Goal: Task Accomplishment & Management: Manage account settings

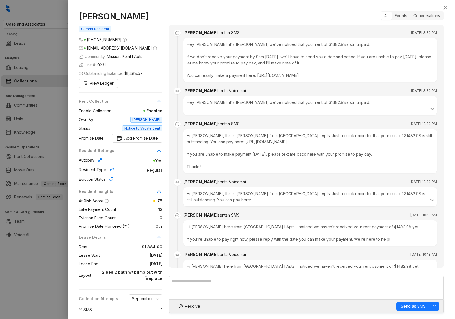
scroll to position [638, 0]
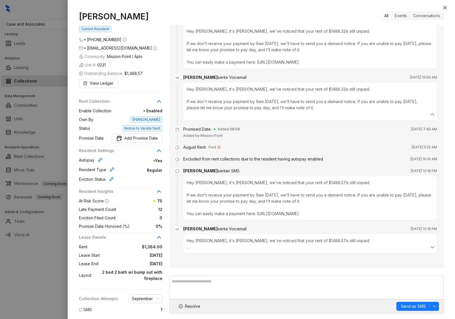
click at [251, 225] on li "[PERSON_NAME] sent an SMS [DATE] 12:18 PM Hey [PERSON_NAME], it's [PERSON_NAME]…" at bounding box center [306, 199] width 261 height 58
click at [59, 100] on div at bounding box center [227, 159] width 455 height 319
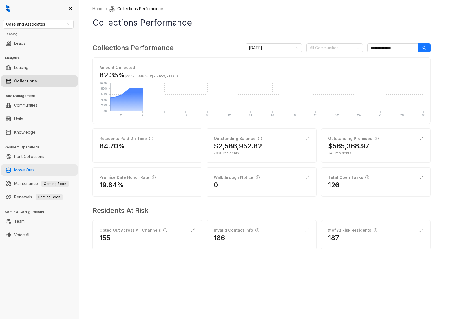
click at [25, 168] on link "Move Outs" at bounding box center [24, 170] width 20 height 11
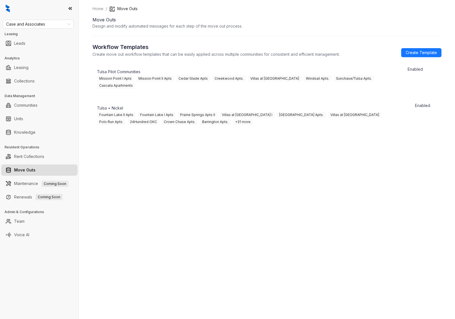
click at [34, 29] on div "Case and Associates Leasing Leads Analytics Leasing Collections Data Management…" at bounding box center [39, 159] width 79 height 319
click at [35, 27] on span "Case and Associates" at bounding box center [38, 24] width 64 height 8
type input "***"
click at [25, 33] on div "Haus Group" at bounding box center [38, 35] width 62 height 6
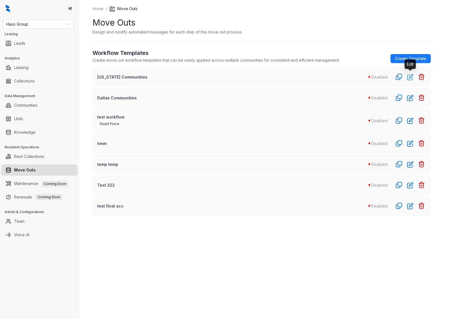
click at [410, 77] on icon "button" at bounding box center [410, 77] width 6 height 6
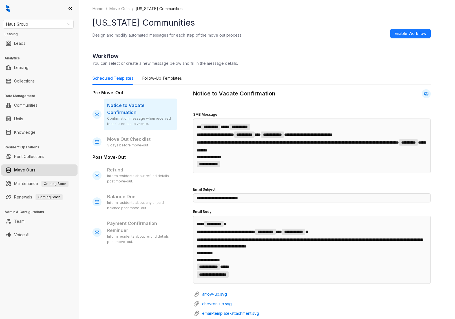
scroll to position [237, 0]
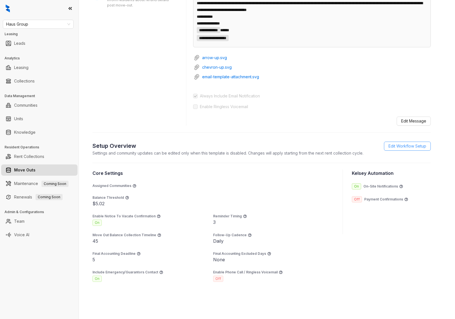
click at [403, 149] on span "Edit Workflow Setup" at bounding box center [407, 146] width 38 height 6
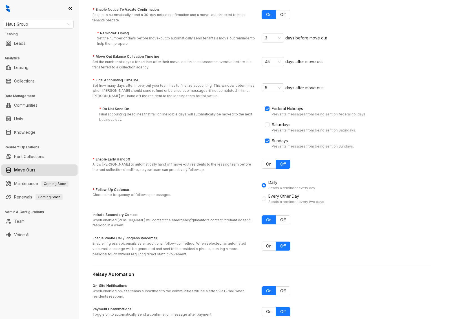
scroll to position [113, 0]
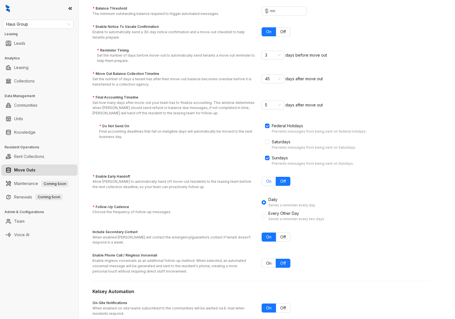
click at [270, 179] on span "On" at bounding box center [268, 181] width 5 height 5
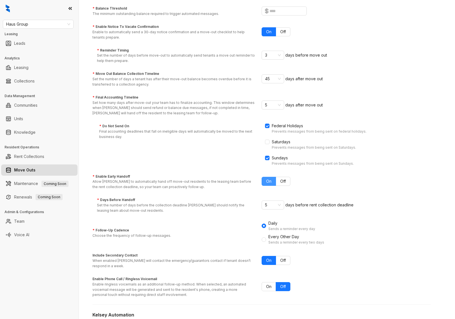
click at [270, 179] on span "On" at bounding box center [268, 181] width 5 height 5
click at [285, 179] on span "Off" at bounding box center [283, 181] width 6 height 5
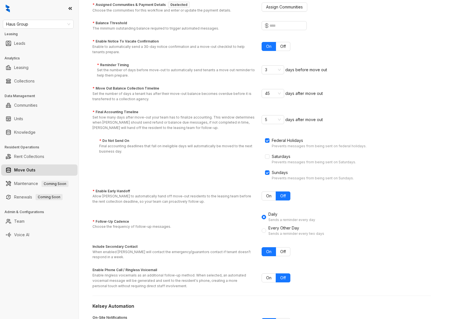
scroll to position [95, 0]
